Goal: Task Accomplishment & Management: Use online tool/utility

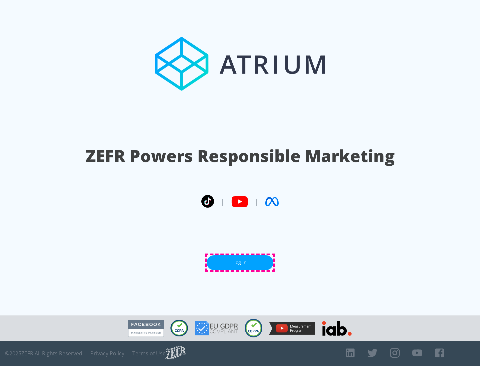
click at [240, 263] on link "Log In" at bounding box center [239, 262] width 67 height 15
